Goal: Navigation & Orientation: Go to known website

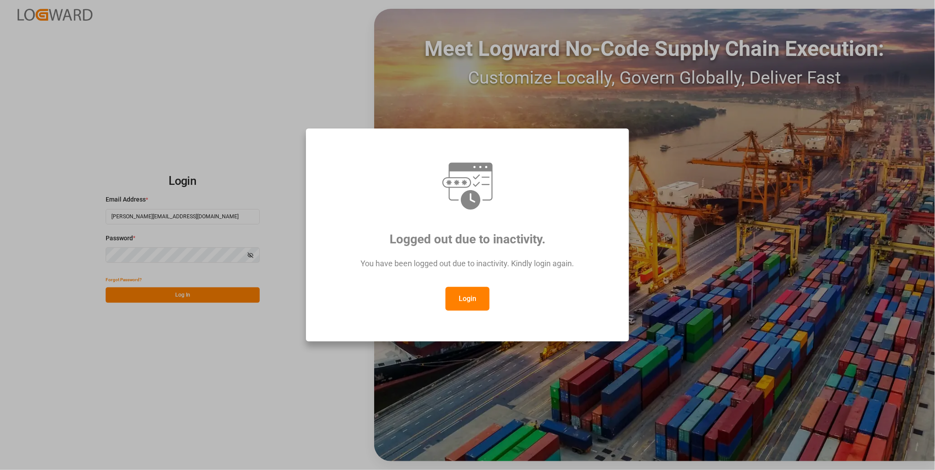
drag, startPoint x: 461, startPoint y: 296, endPoint x: 448, endPoint y: 296, distance: 13.7
click at [461, 296] on button "Login" at bounding box center [467, 299] width 44 height 24
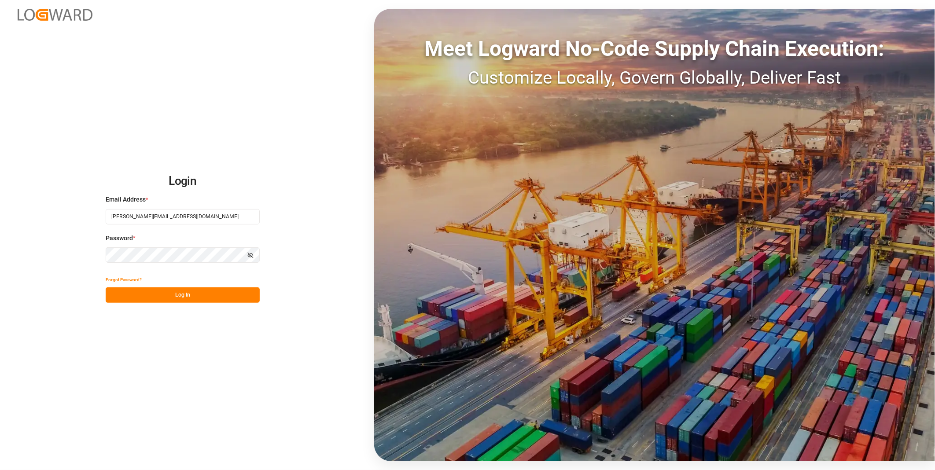
click at [199, 293] on button "Log In" at bounding box center [183, 294] width 154 height 15
